Goal: Transaction & Acquisition: Purchase product/service

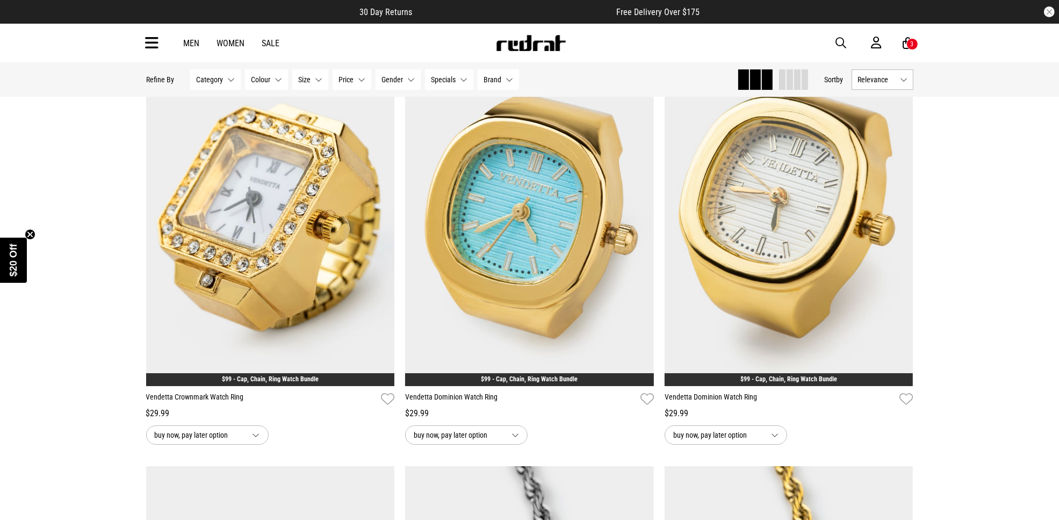
click at [845, 34] on div "Men Women Sale Sign in New Back Footwear Back Mens Back Womens Back Youth & Kid…" at bounding box center [530, 43] width 785 height 39
click at [839, 39] on span "button" at bounding box center [841, 43] width 11 height 13
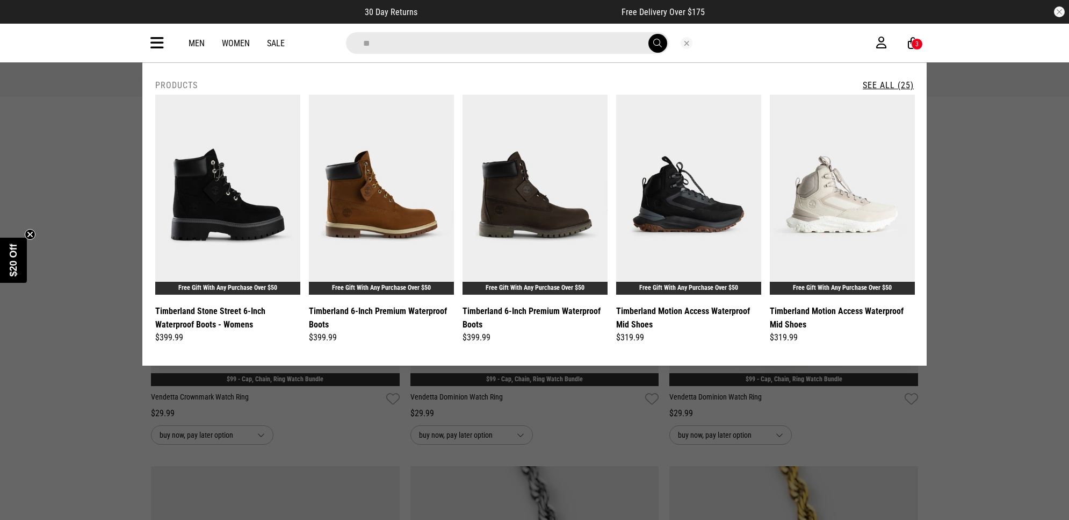
type input "*"
type input "**********"
click at [649, 34] on button "submit" at bounding box center [658, 43] width 19 height 19
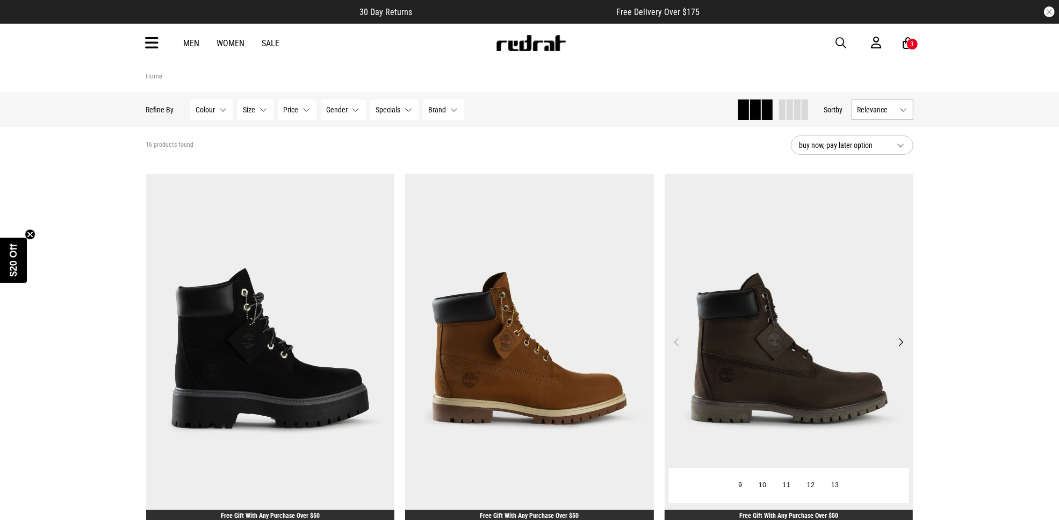
scroll to position [67, 0]
